Goal: Task Accomplishment & Management: Manage account settings

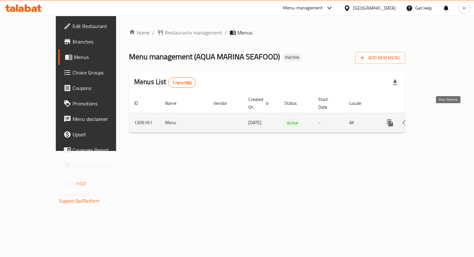
click at [441, 119] on icon "enhanced table" at bounding box center [437, 123] width 8 height 8
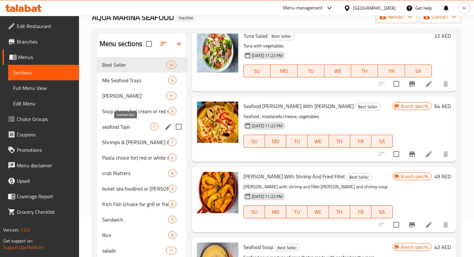
scroll to position [42, 0]
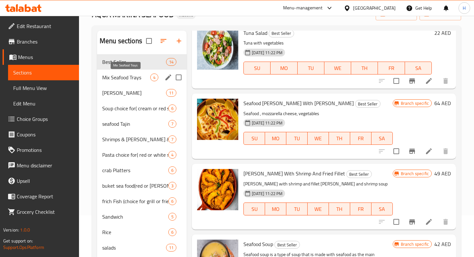
click at [130, 78] on span "Mix Seafood Trays" at bounding box center [126, 78] width 48 height 8
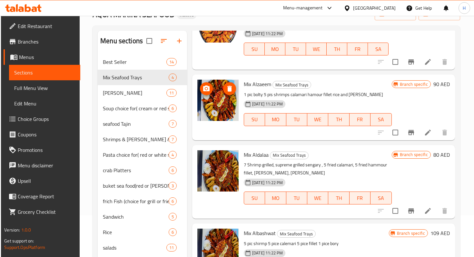
scroll to position [92, 0]
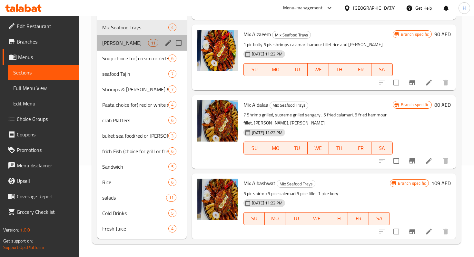
click at [130, 36] on div "[PERSON_NAME] 11" at bounding box center [142, 42] width 90 height 15
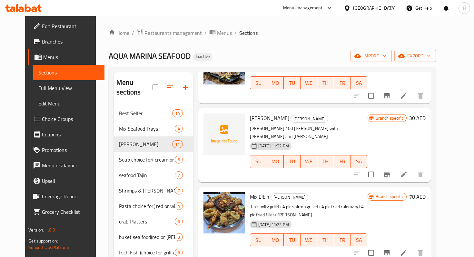
scroll to position [354, 0]
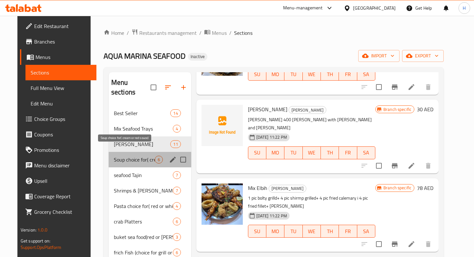
click at [120, 156] on span "Soup choice for( cream or red souce)" at bounding box center [134, 160] width 41 height 8
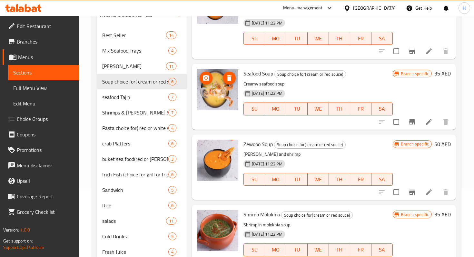
scroll to position [92, 0]
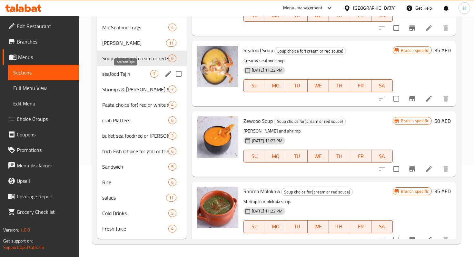
click at [129, 72] on span "seafood Tajin" at bounding box center [126, 74] width 48 height 8
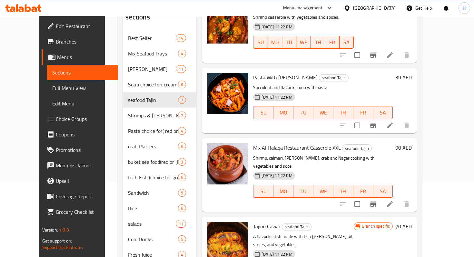
scroll to position [92, 0]
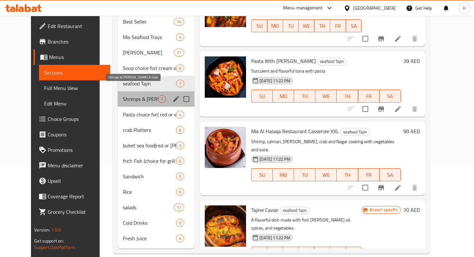
click at [123, 95] on span "Shrimps & [PERSON_NAME] & Crab" at bounding box center [140, 99] width 35 height 8
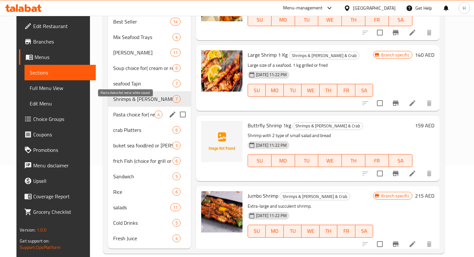
click at [115, 111] on span "Pasta choice for( red or white souce)" at bounding box center [133, 115] width 41 height 8
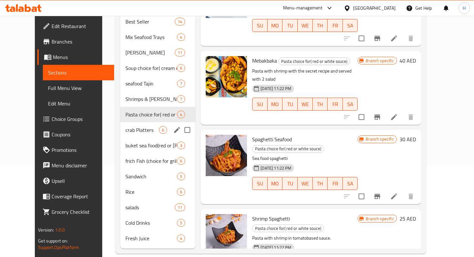
click at [144, 125] on div "crab Platters 6" at bounding box center [157, 129] width 75 height 15
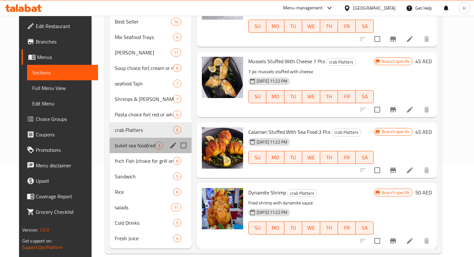
click at [119, 142] on div "buket sea food(red or [PERSON_NAME]) 3" at bounding box center [151, 145] width 82 height 15
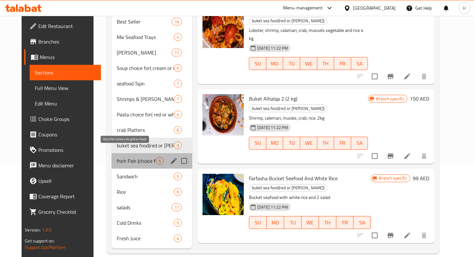
click at [117, 157] on span "frich Fish (choice for grill or fried)" at bounding box center [136, 161] width 39 height 8
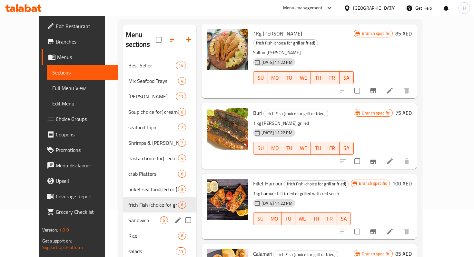
click at [123, 213] on div "Sandwich 5" at bounding box center [160, 220] width 74 height 15
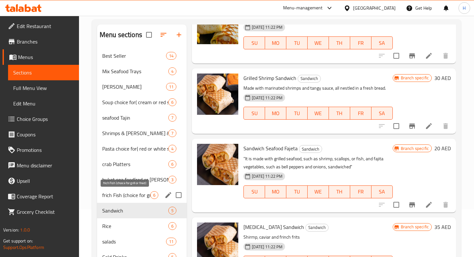
click at [127, 198] on span "frich Fish (choice for grill or fried)" at bounding box center [126, 195] width 48 height 8
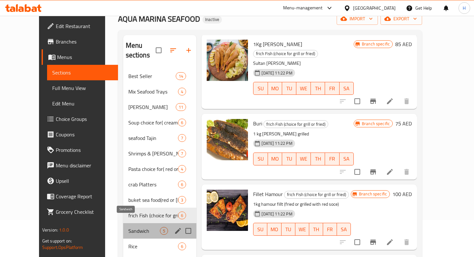
click at [128, 227] on span "Sandwich" at bounding box center [144, 231] width 32 height 8
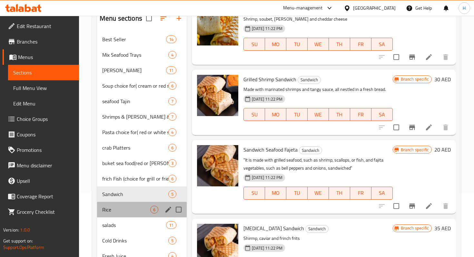
click at [128, 206] on div "Rice 6" at bounding box center [142, 209] width 90 height 15
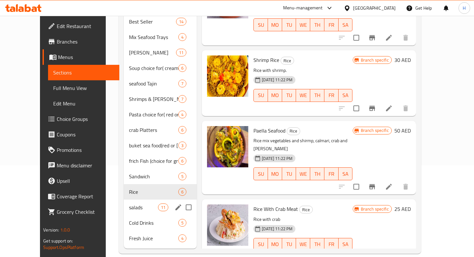
click at [135, 204] on span "salads" at bounding box center [143, 208] width 29 height 8
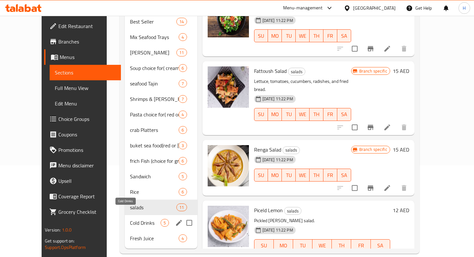
click at [133, 219] on span "Cold Drinks" at bounding box center [145, 223] width 31 height 8
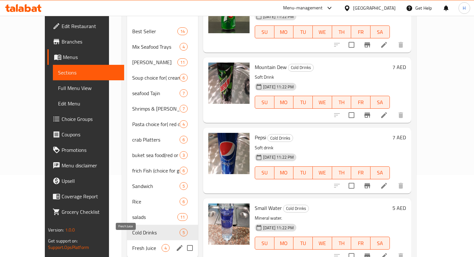
click at [132, 244] on span "Fresh Juice" at bounding box center [146, 248] width 29 height 8
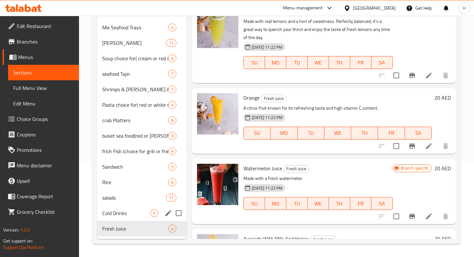
click at [153, 207] on div "Cold Drinks 5" at bounding box center [142, 213] width 90 height 15
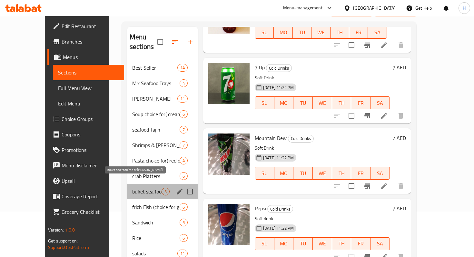
click at [132, 188] on span "buket sea food(red or [PERSON_NAME])" at bounding box center [146, 192] width 29 height 8
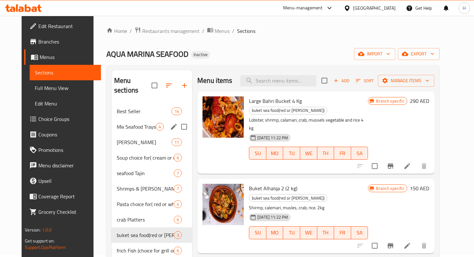
scroll to position [2, 0]
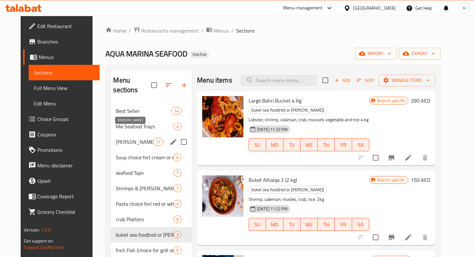
click at [131, 138] on span "[PERSON_NAME]" at bounding box center [134, 142] width 37 height 8
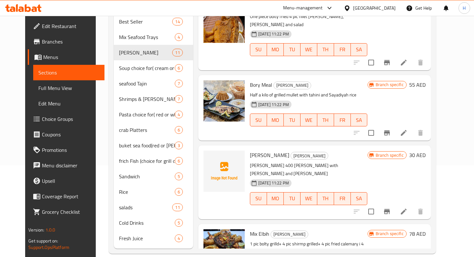
scroll to position [216, 0]
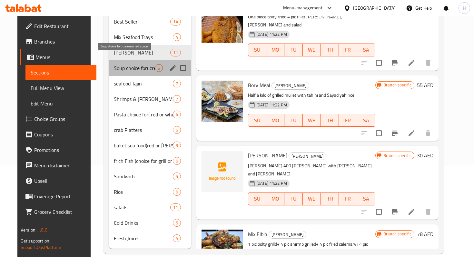
click at [126, 64] on span "Soup choice for( cream or red souce)" at bounding box center [134, 68] width 41 height 8
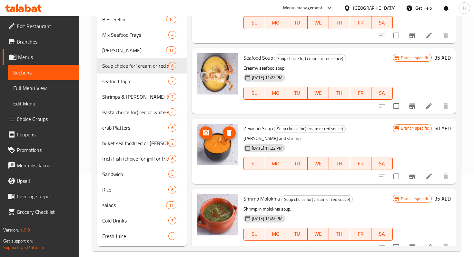
scroll to position [92, 0]
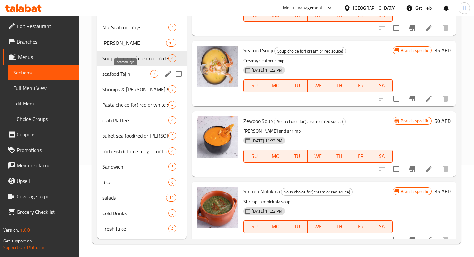
click at [129, 74] on span "seafood Tajin" at bounding box center [126, 74] width 48 height 8
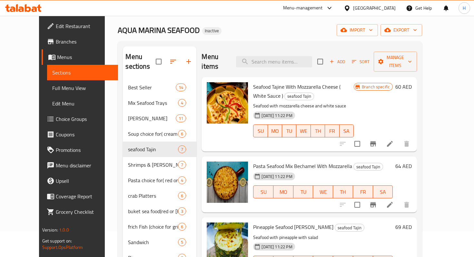
scroll to position [92, 0]
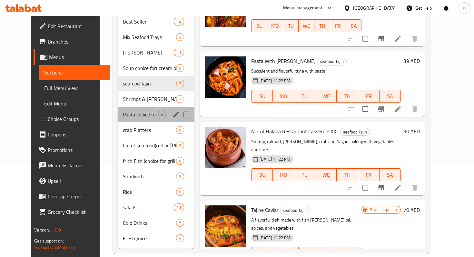
click at [121, 107] on div "Pasta choice for( red or white souce) 4" at bounding box center [156, 114] width 77 height 15
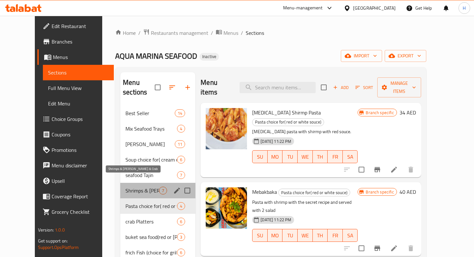
click at [149, 187] on span "Shrimps & [PERSON_NAME] & Crab" at bounding box center [143, 191] width 34 height 8
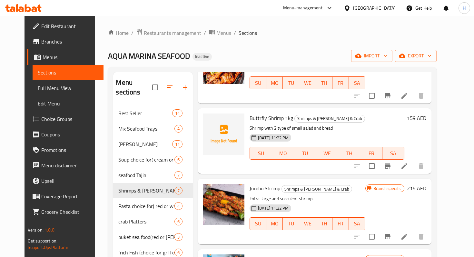
scroll to position [141, 0]
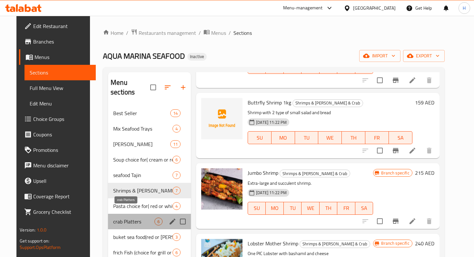
click at [132, 218] on span "crab Platters" at bounding box center [133, 222] width 41 height 8
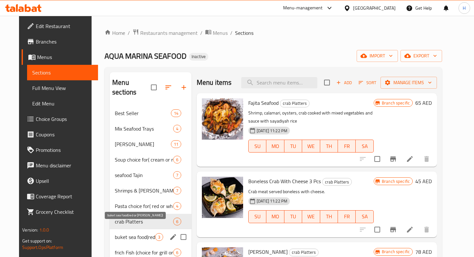
click at [115, 233] on span "buket sea food(red or [PERSON_NAME])" at bounding box center [135, 237] width 40 height 8
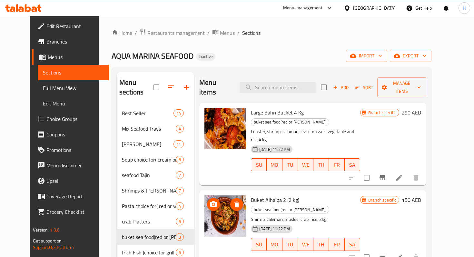
scroll to position [92, 0]
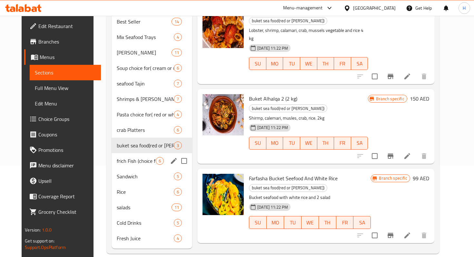
click at [112, 156] on div "frich Fish (choice for grill or fried) 6" at bounding box center [152, 160] width 81 height 15
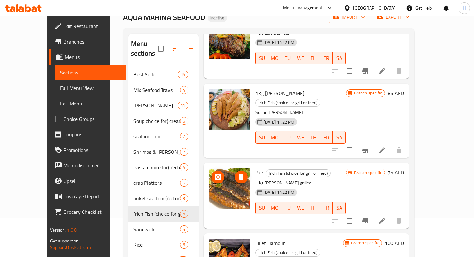
scroll to position [180, 0]
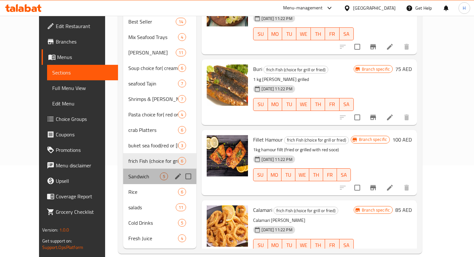
click at [123, 172] on div "Sandwich 5" at bounding box center [160, 176] width 74 height 15
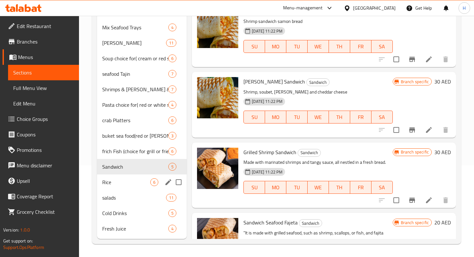
click at [125, 184] on span "Rice" at bounding box center [126, 182] width 48 height 8
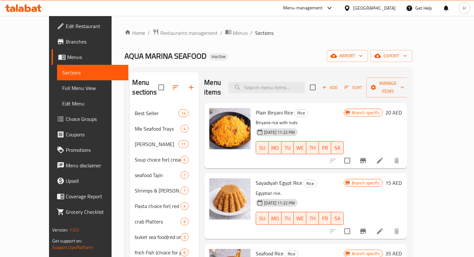
scroll to position [180, 0]
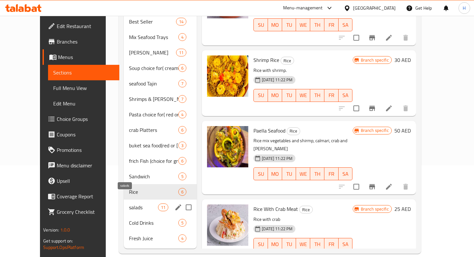
click at [138, 204] on span "salads" at bounding box center [143, 208] width 29 height 8
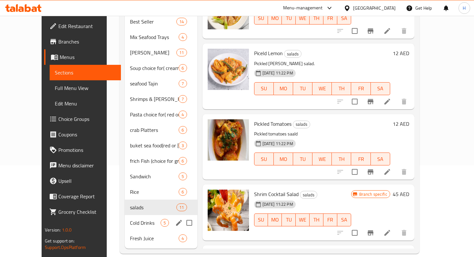
click at [130, 219] on span "Cold Drinks" at bounding box center [145, 223] width 31 height 8
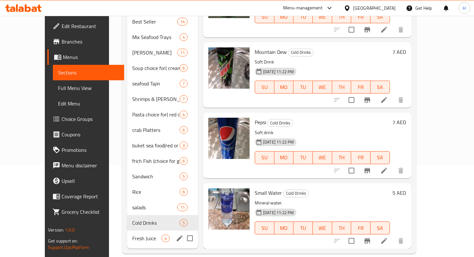
click at [127, 234] on div "Fresh Juice 4" at bounding box center [162, 238] width 71 height 15
